Goal: Navigation & Orientation: Find specific page/section

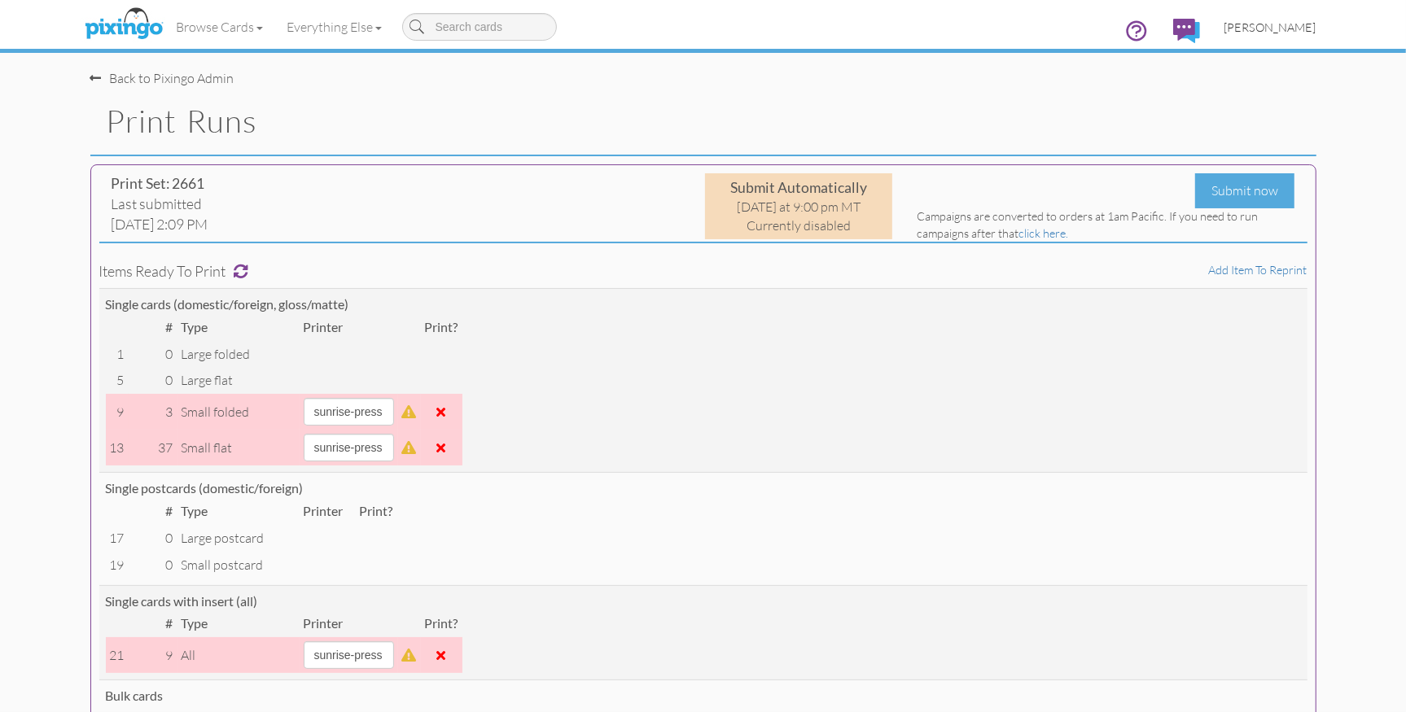
click at [1278, 31] on span "Bryan Thayer" at bounding box center [1270, 27] width 92 height 14
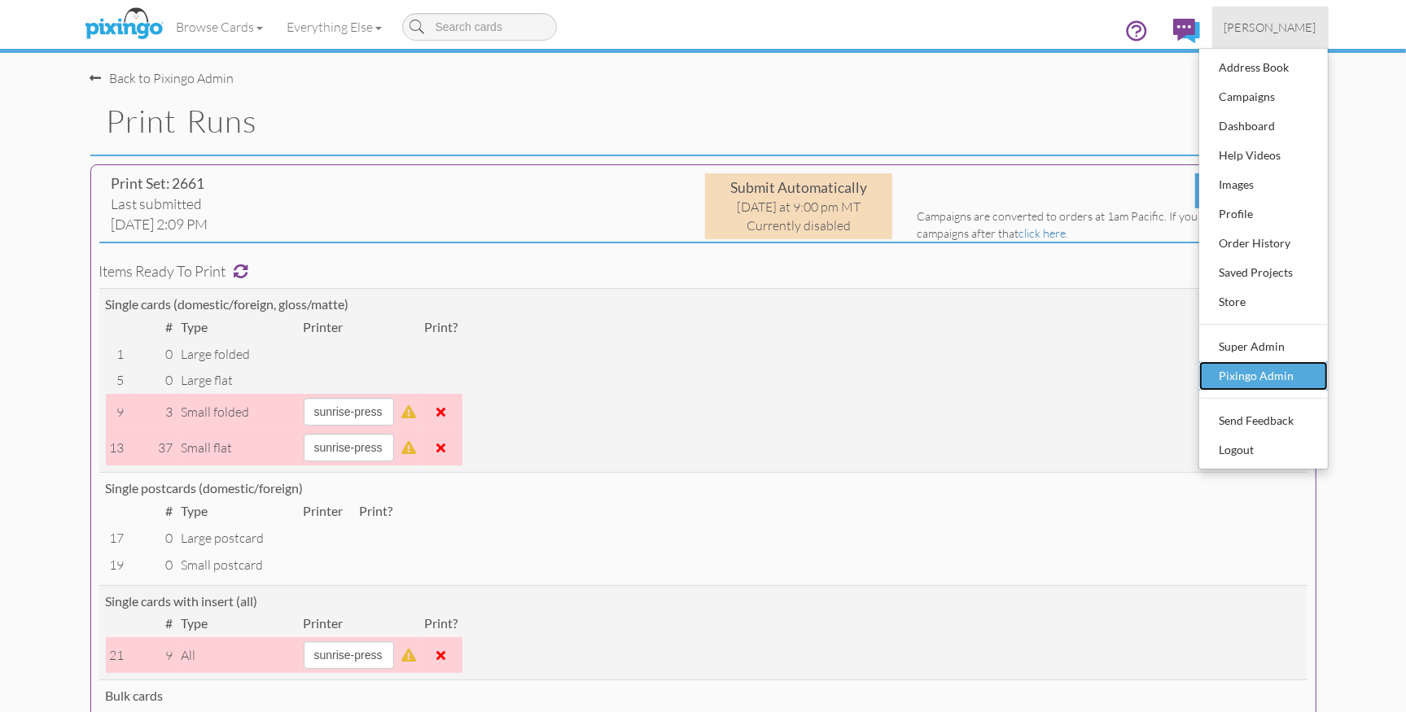
click at [1256, 379] on div "Pixingo Admin" at bounding box center [1263, 376] width 96 height 24
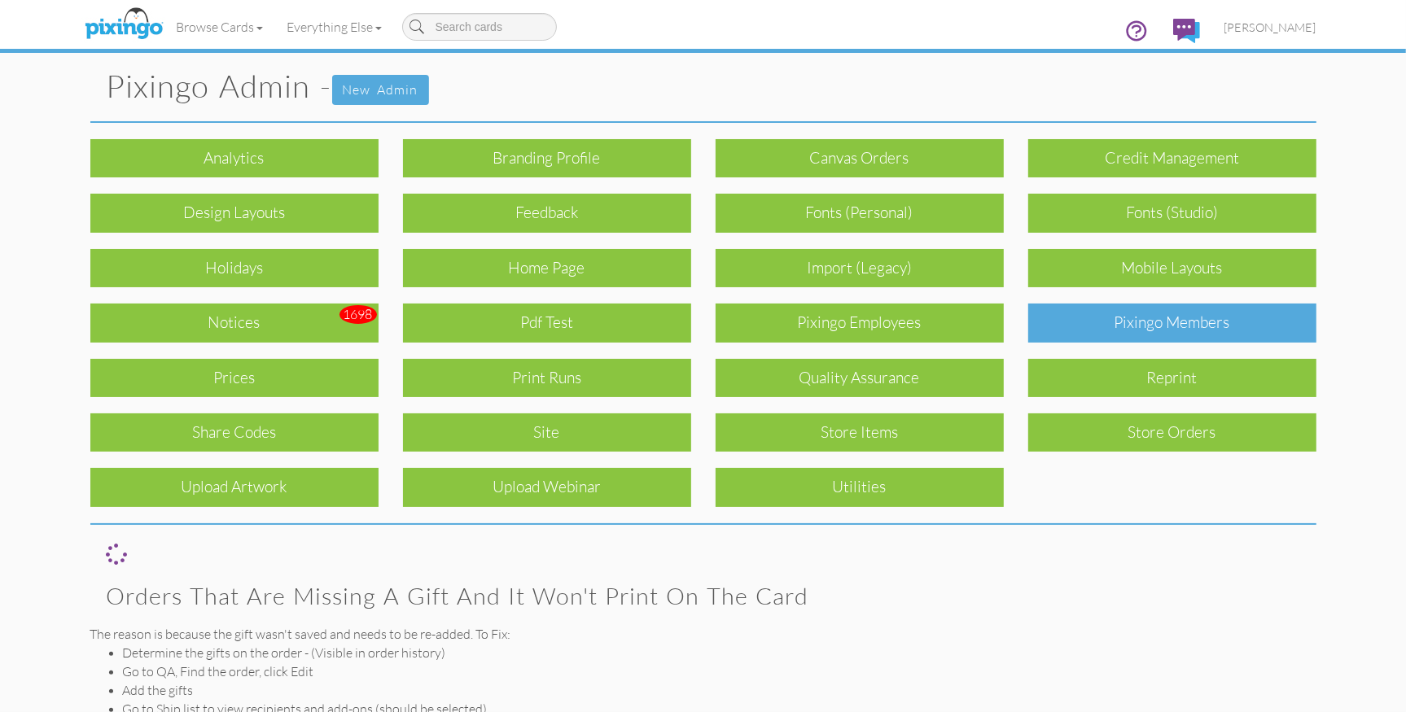
click at [1123, 324] on div "Pixingo Members" at bounding box center [1172, 323] width 288 height 38
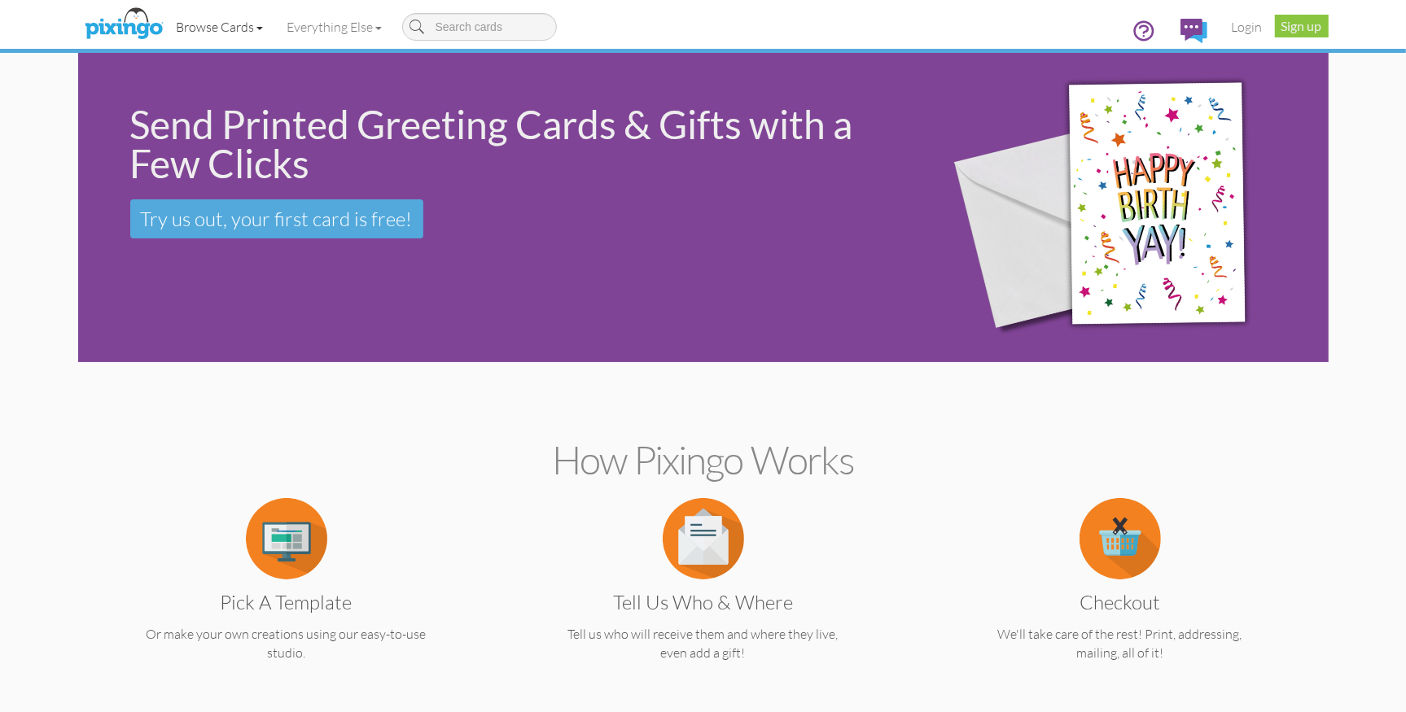
click at [217, 23] on link "Browse Cards" at bounding box center [219, 27] width 111 height 41
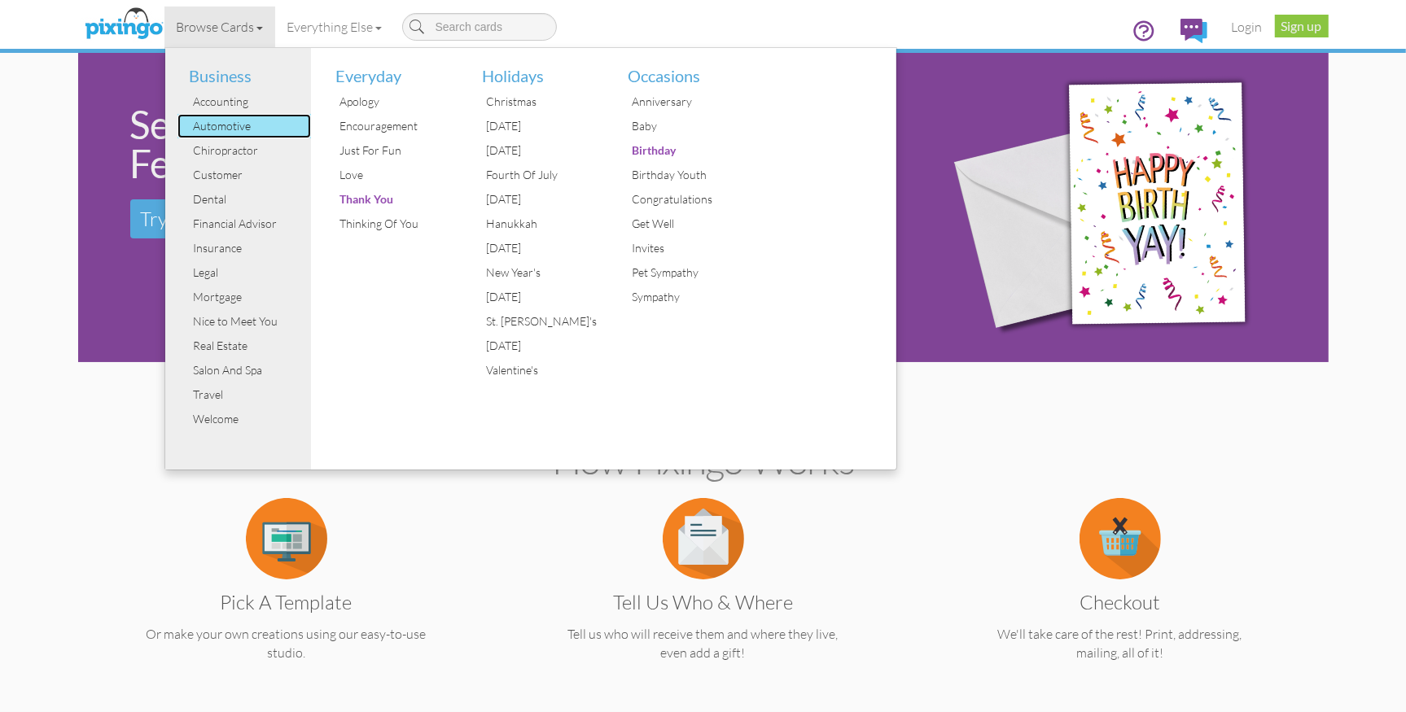
click at [223, 125] on div "Automotive" at bounding box center [251, 126] width 122 height 24
